Goal: Task Accomplishment & Management: Manage account settings

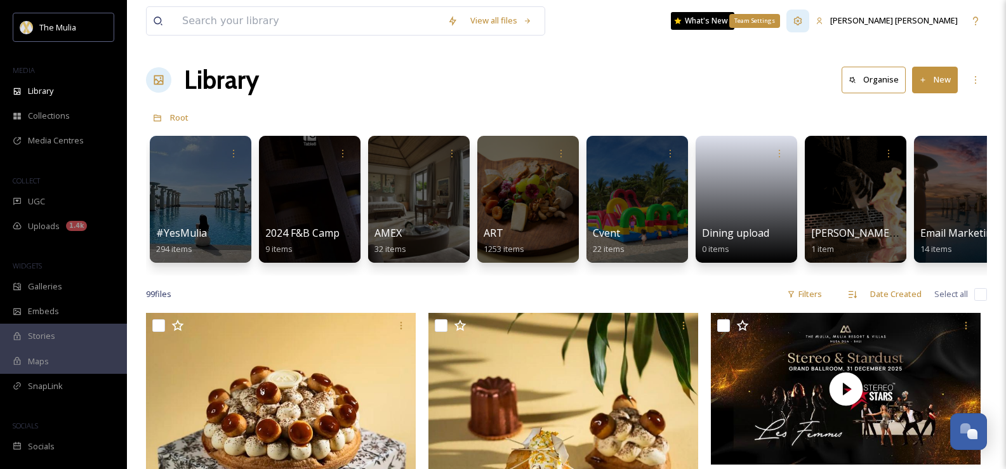
click at [809, 24] on div "Team Settings" at bounding box center [797, 21] width 23 height 23
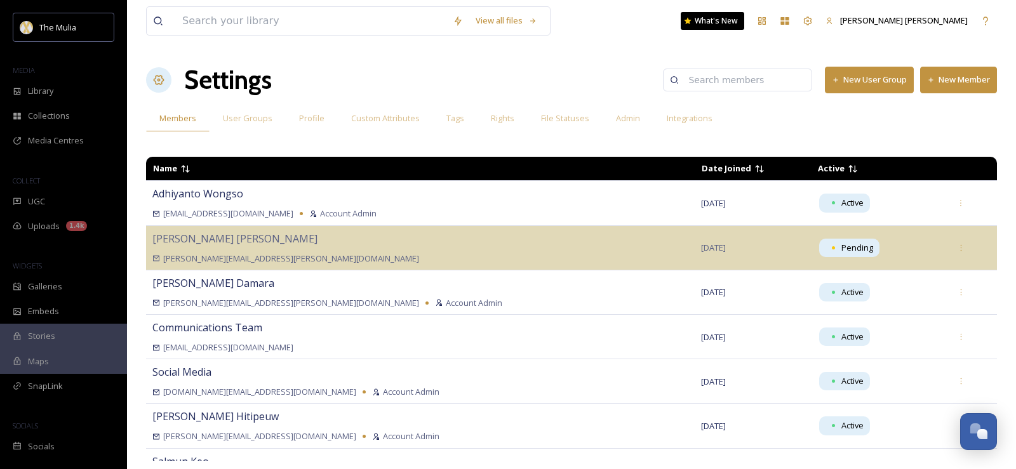
click at [957, 85] on button "New Member" at bounding box center [958, 80] width 77 height 26
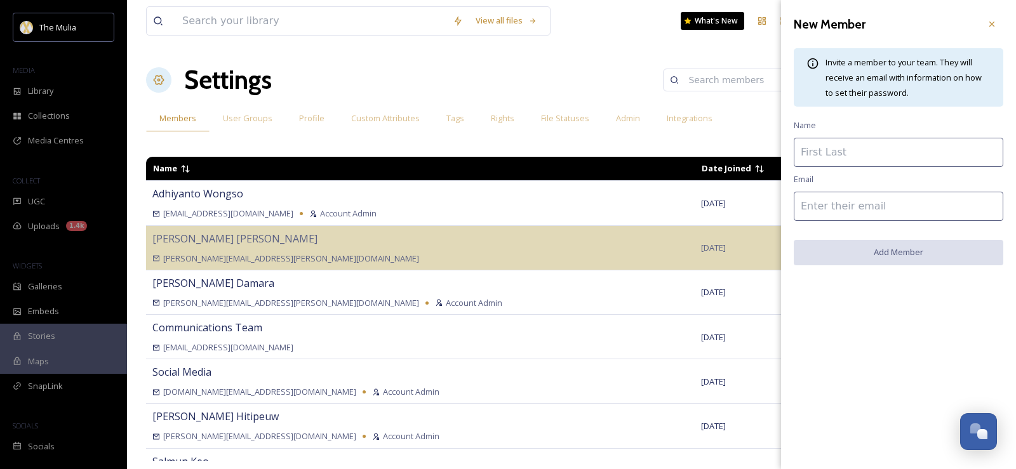
click at [875, 154] on input at bounding box center [897, 152] width 209 height 29
type input "[PERSON_NAME]"
paste input "[EMAIL_ADDRESS][DOMAIN_NAME]"
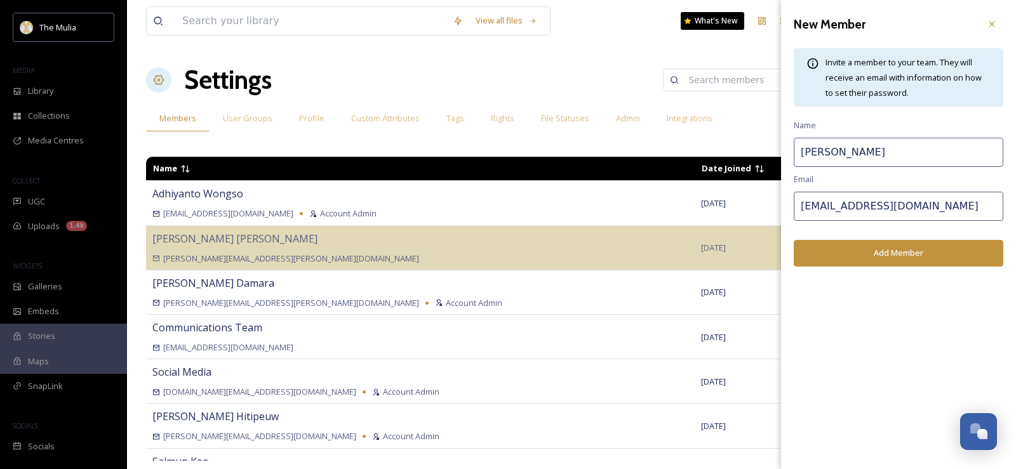
type input "[EMAIL_ADDRESS][DOMAIN_NAME]"
drag, startPoint x: 890, startPoint y: 156, endPoint x: 754, endPoint y: 156, distance: 135.8
click at [754, 156] on div "View all files What's New [PERSON_NAME] [PERSON_NAME] Settings New User Group N…" at bounding box center [571, 234] width 889 height 469
type input "[PERSON_NAME]"
click at [936, 260] on button "Add Member" at bounding box center [897, 253] width 209 height 26
